Goal: Task Accomplishment & Management: Manage account settings

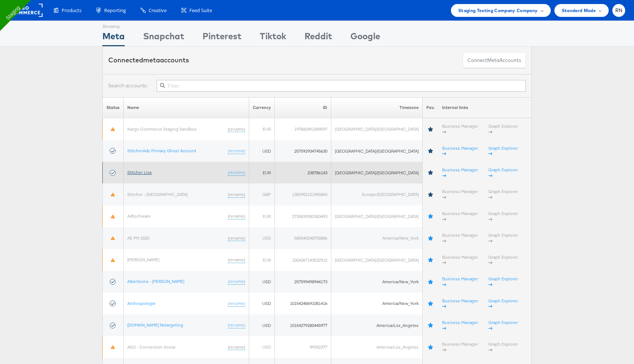
click at [151, 169] on link "Stitcher Live" at bounding box center [139, 172] width 25 height 6
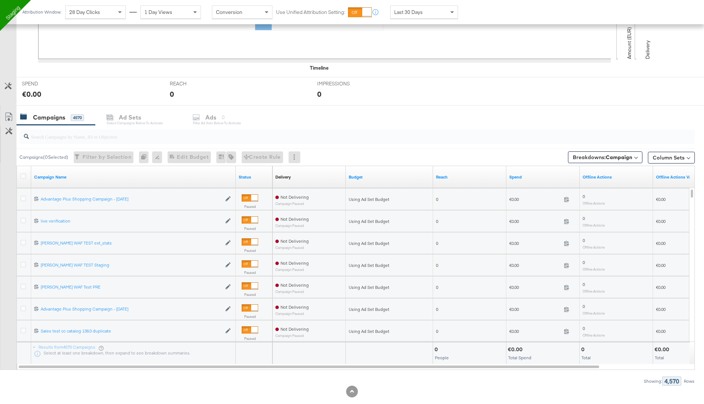
scroll to position [238, 0]
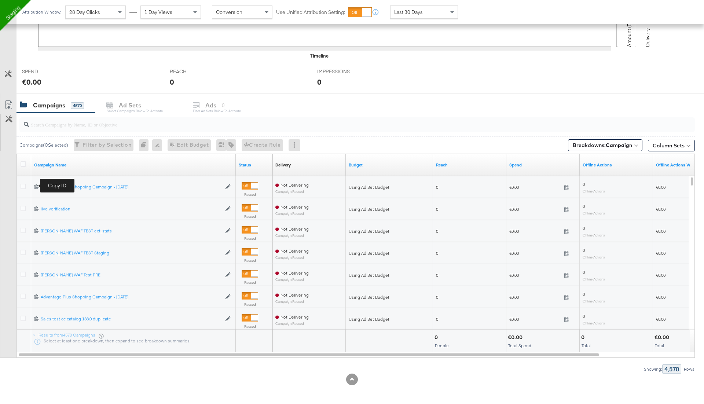
click at [37, 184] on icon at bounding box center [36, 186] width 5 height 5
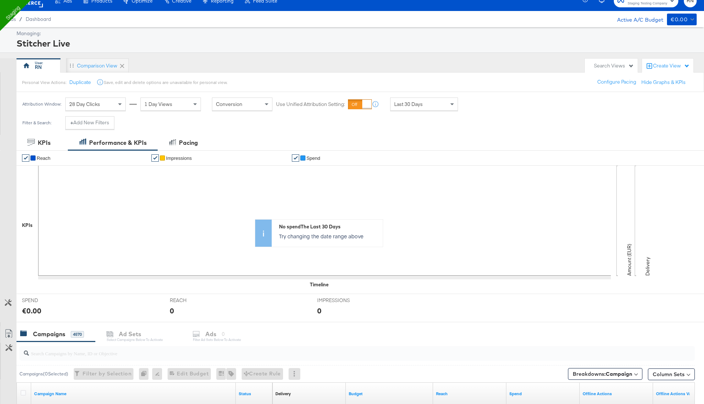
scroll to position [0, 0]
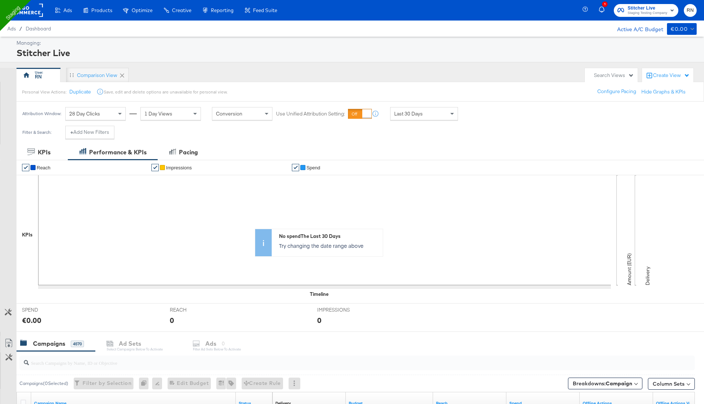
click at [33, 7] on rect at bounding box center [26, 10] width 34 height 13
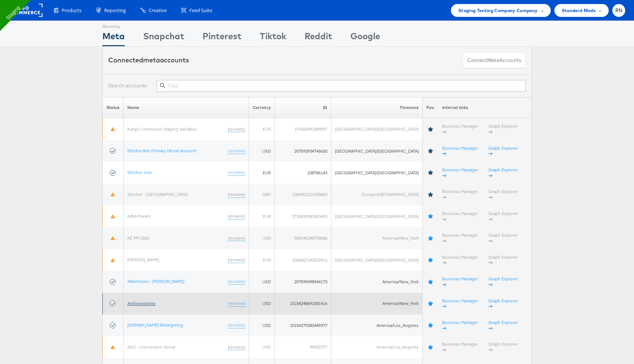
click at [146, 300] on link "Anthropologie" at bounding box center [141, 303] width 28 height 6
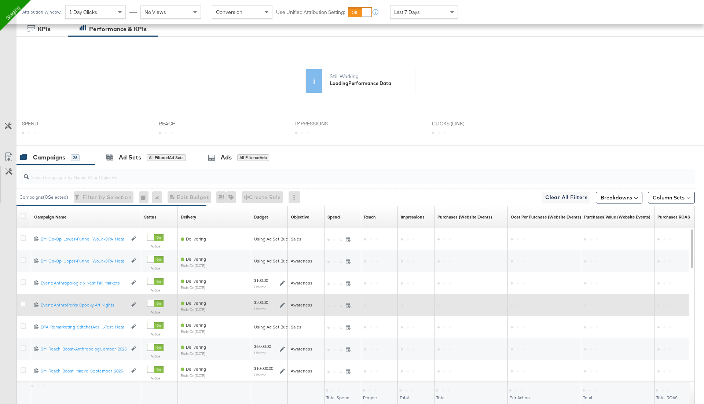
scroll to position [142, 0]
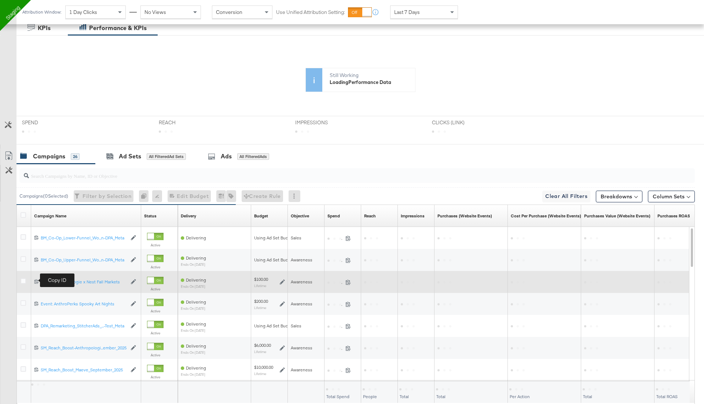
click at [36, 280] on icon at bounding box center [36, 281] width 5 height 5
